Goal: Task Accomplishment & Management: Complete application form

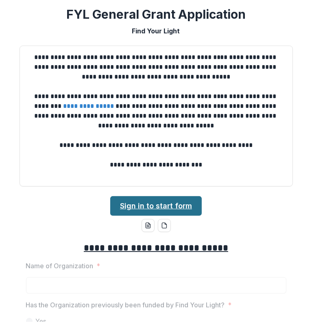
click at [163, 205] on link "Sign in to start form" at bounding box center [156, 206] width 92 height 20
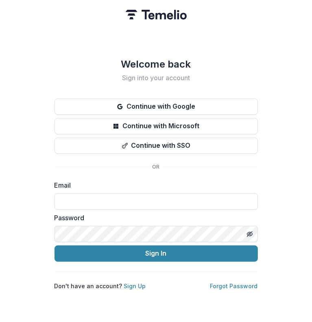
click at [142, 207] on form "Email Password Sign In" at bounding box center [157, 220] width 204 height 81
click at [165, 200] on input at bounding box center [157, 201] width 204 height 16
type input "**********"
click at [251, 231] on icon "Toggle password visibility" at bounding box center [250, 234] width 7 height 7
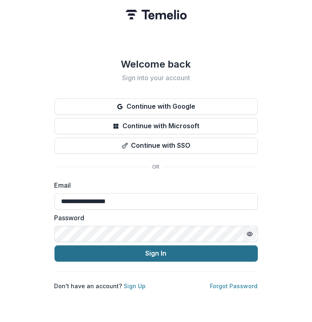
click at [160, 248] on button "Sign In" at bounding box center [157, 254] width 204 height 16
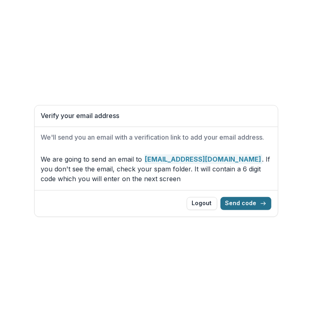
click at [248, 207] on button "Send code" at bounding box center [246, 203] width 51 height 13
click at [202, 201] on button "Logout" at bounding box center [202, 203] width 31 height 13
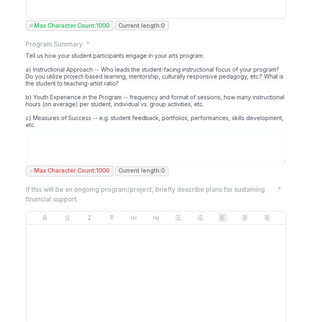
scroll to position [2175, 0]
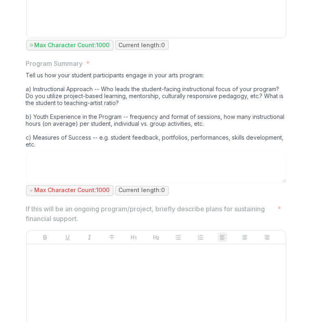
click at [41, 149] on div "Tell us how your student participants engage in your arts program: a) Instructi…" at bounding box center [156, 111] width 261 height 79
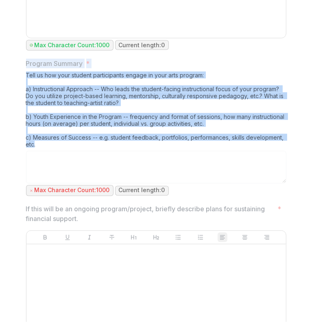
drag, startPoint x: 33, startPoint y: 150, endPoint x: 20, endPoint y: 64, distance: 86.5
copy div "Program Summary * Tell us how your student participants engage in your arts pro…"
click at [283, 117] on div "Tell us how your student participants engage in your arts program: a) Instructi…" at bounding box center [156, 111] width 261 height 79
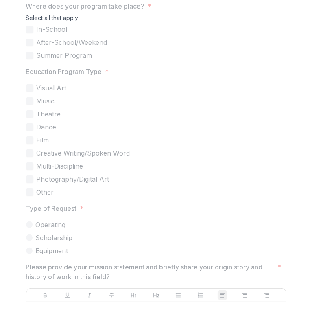
scroll to position [1393, 0]
